Goal: Register for event/course

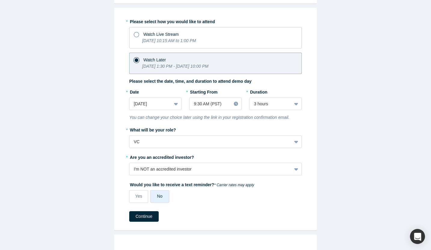
scroll to position [66, 0]
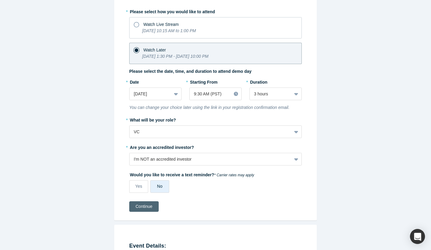
click at [137, 208] on button "Continue" at bounding box center [143, 206] width 29 height 11
